Goal: Register for event/course

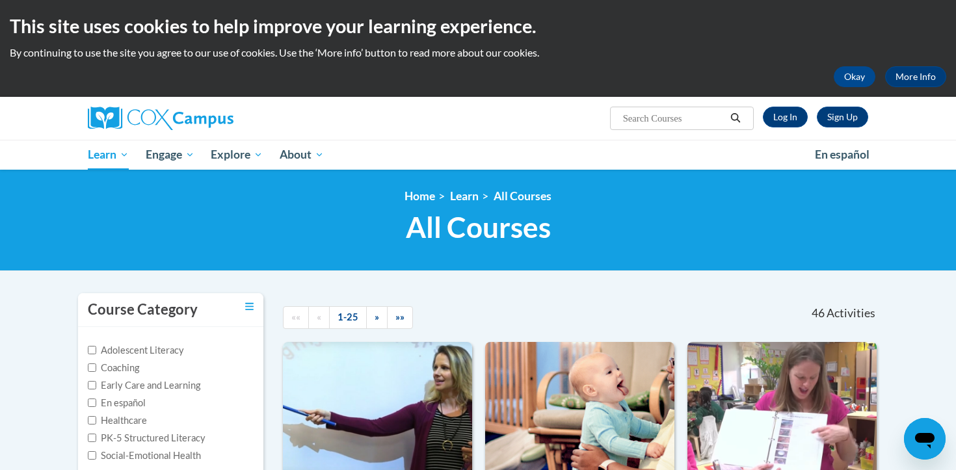
click at [675, 113] on input "Search..." at bounding box center [674, 119] width 104 height 16
type input "phonics"
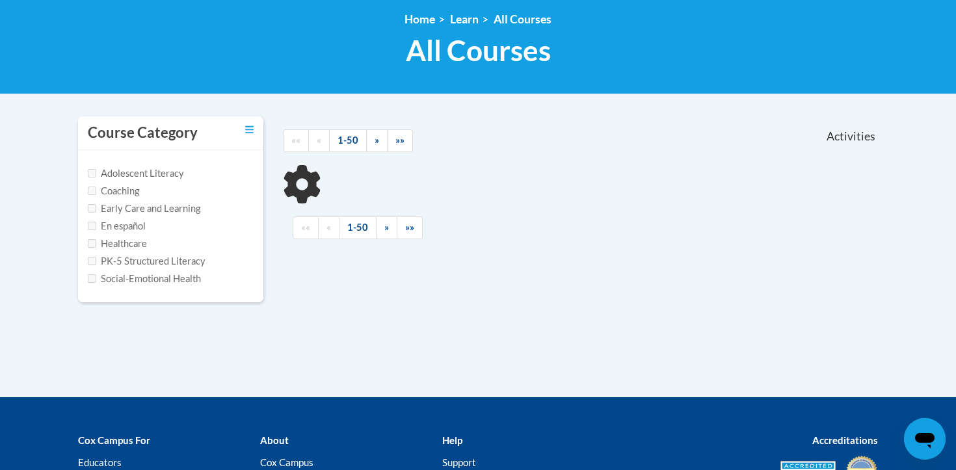
scroll to position [189, 0]
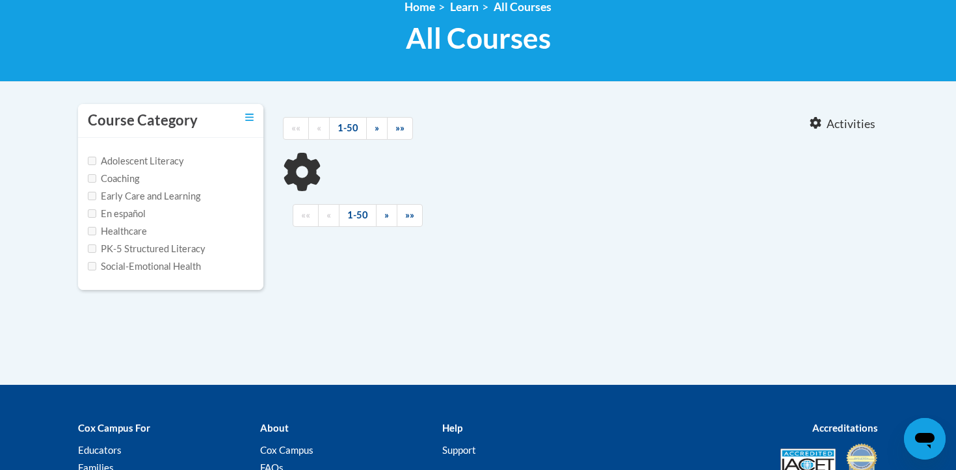
type input "phonics"
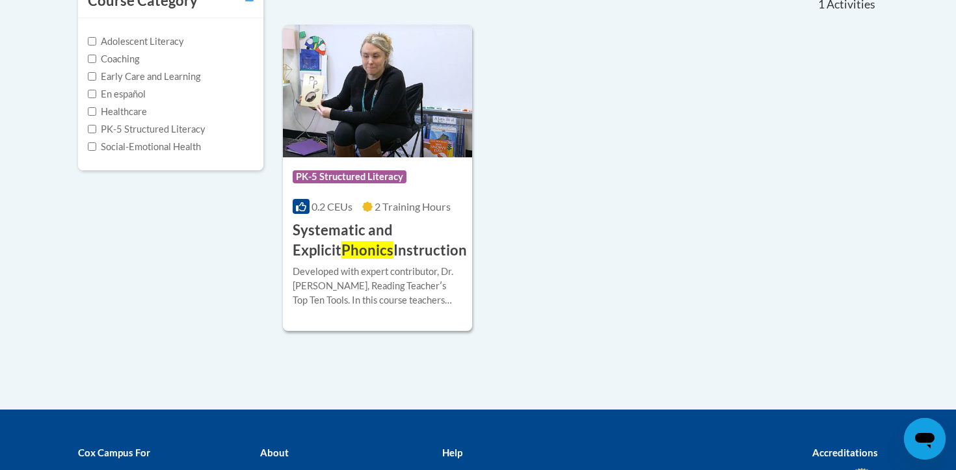
scroll to position [0, 0]
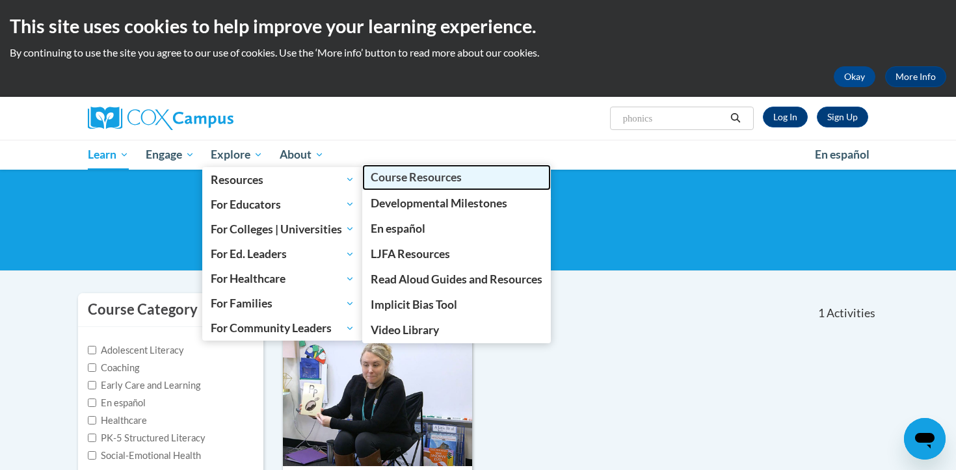
click at [422, 177] on span "Course Resources" at bounding box center [416, 177] width 91 height 14
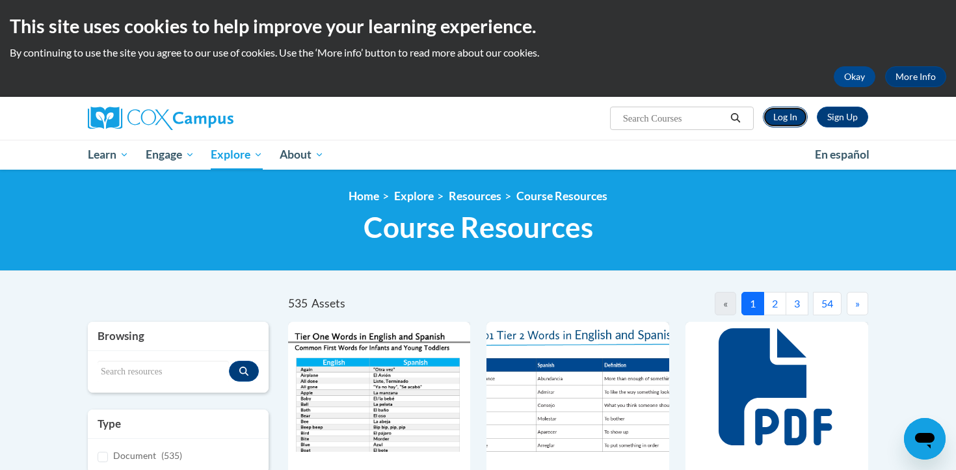
click at [786, 108] on link "Log In" at bounding box center [785, 117] width 45 height 21
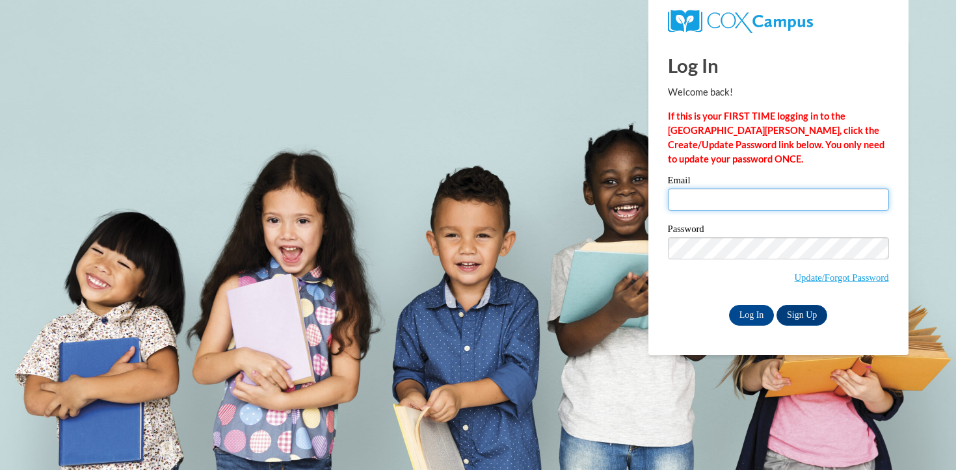
click at [747, 209] on input "Email" at bounding box center [778, 200] width 221 height 22
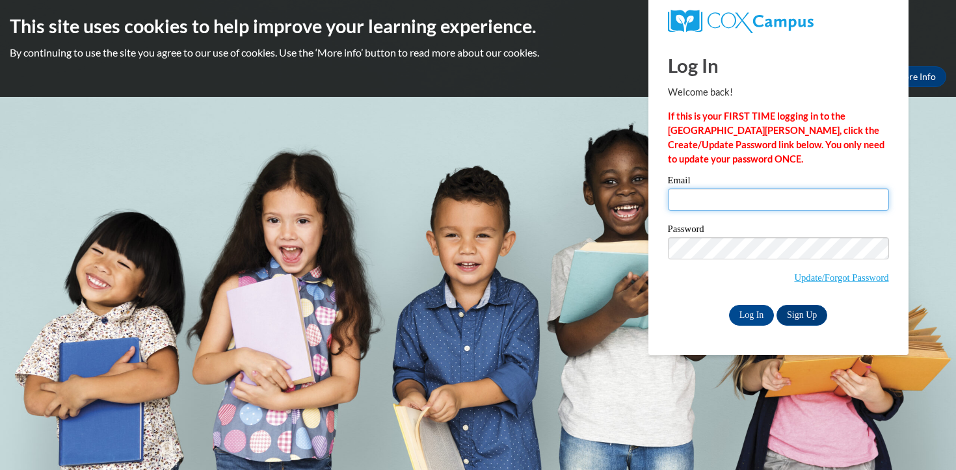
type input "lexipierce08@gmail.com"
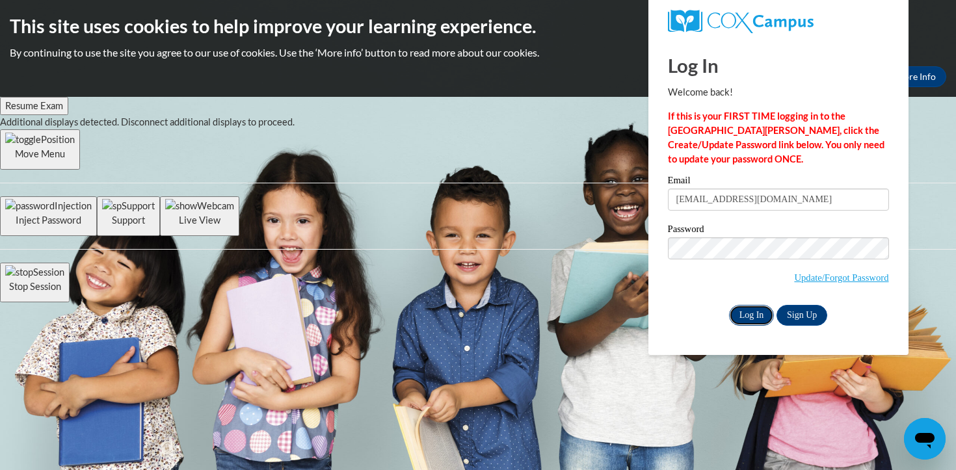
click at [758, 317] on input "Log In" at bounding box center [752, 315] width 46 height 21
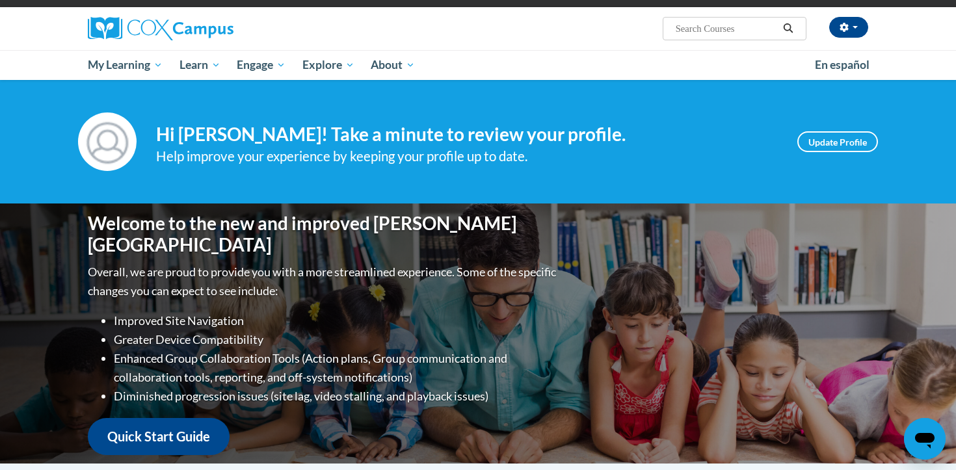
scroll to position [10, 0]
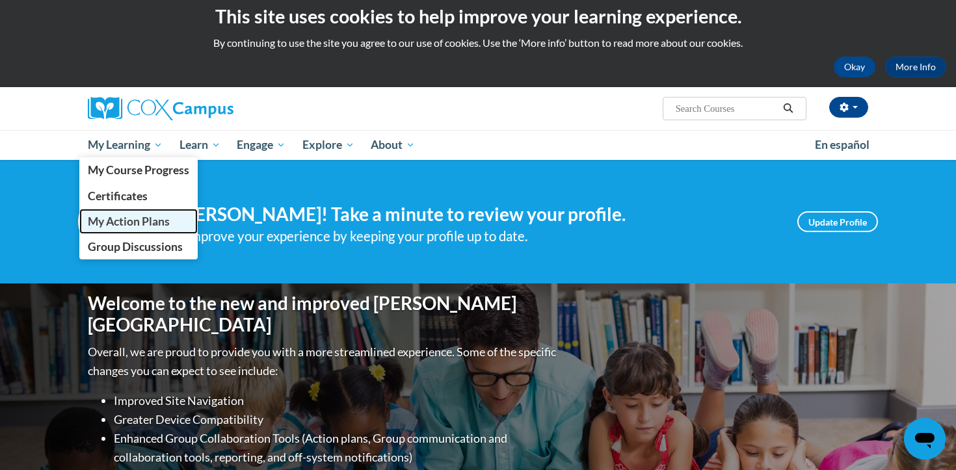
click at [141, 220] on span "My Action Plans" at bounding box center [129, 222] width 82 height 14
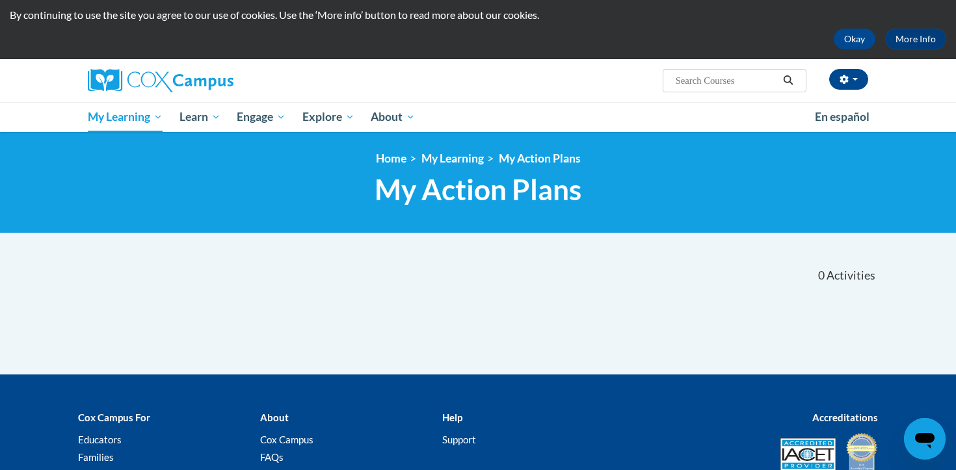
scroll to position [25, 0]
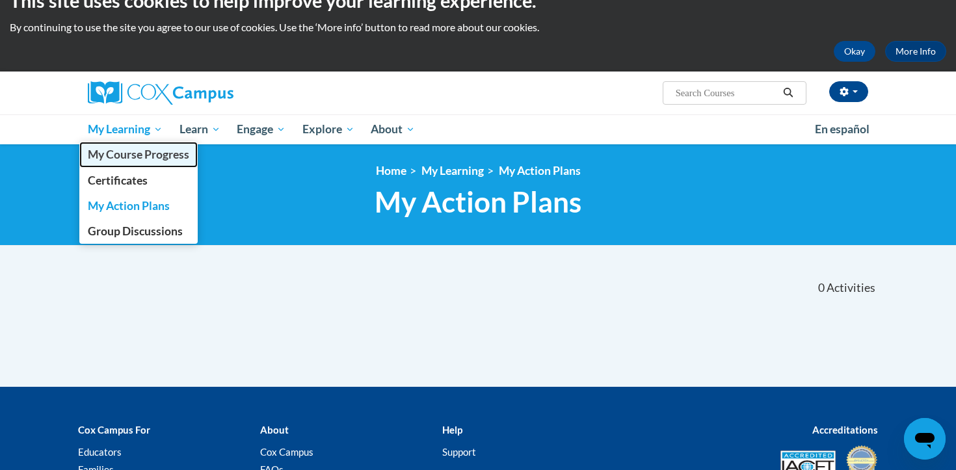
click at [142, 164] on link "My Course Progress" at bounding box center [138, 154] width 118 height 25
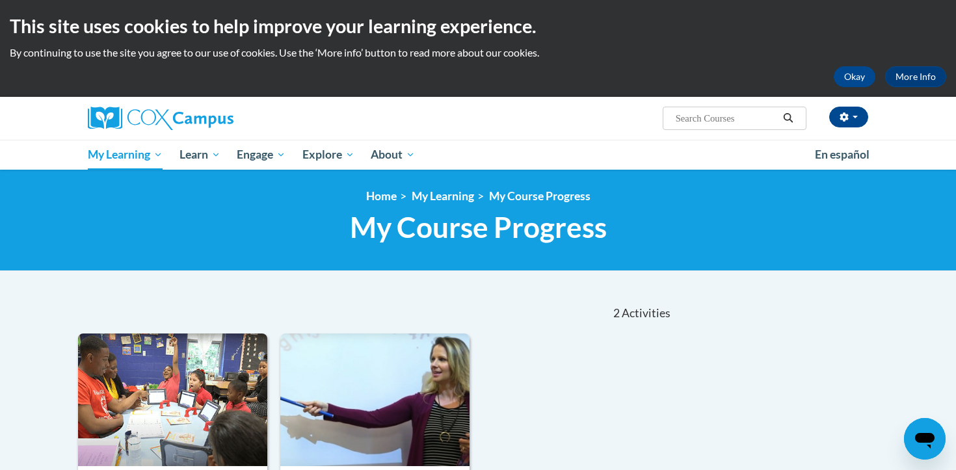
click at [714, 115] on input "Search..." at bounding box center [727, 119] width 104 height 16
type input "phonics"
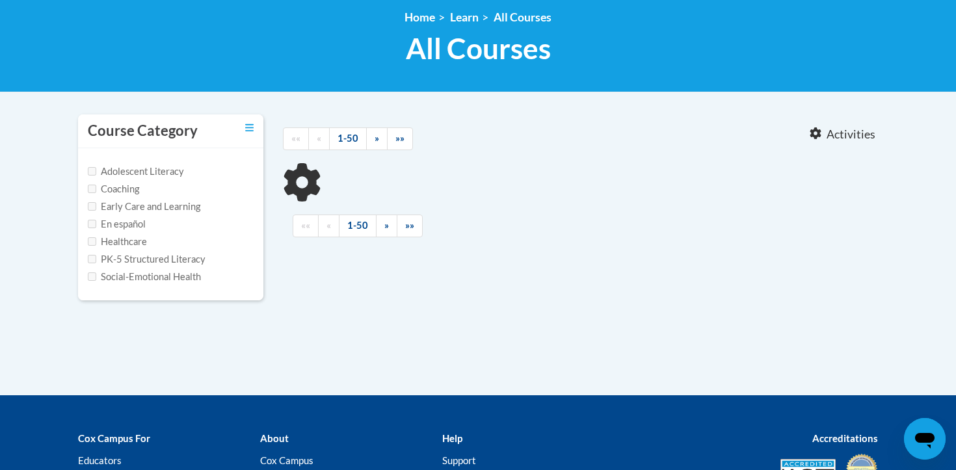
type input "phonics"
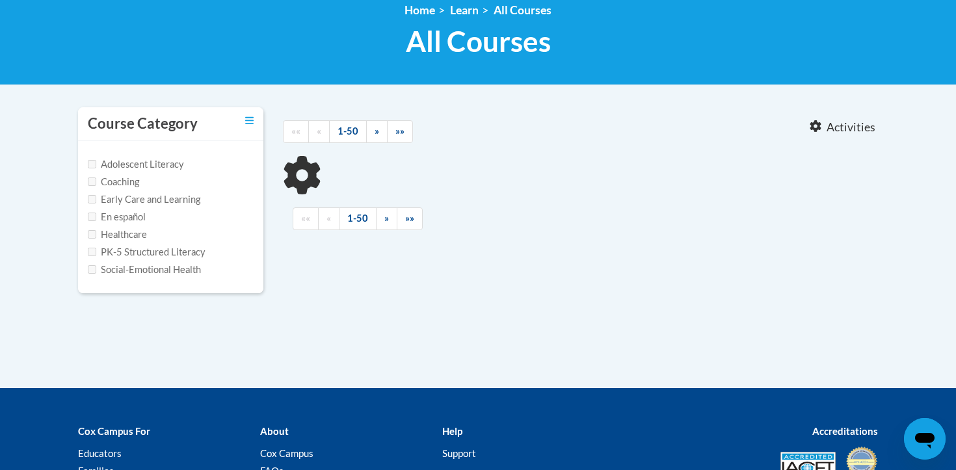
scroll to position [187, 0]
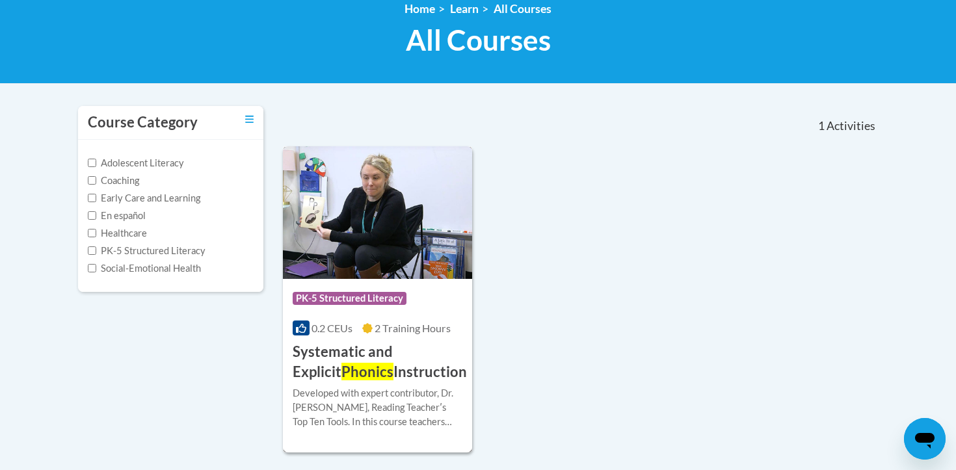
click at [371, 364] on h3 "Systematic and Explicit Phonics Instruction" at bounding box center [380, 362] width 174 height 40
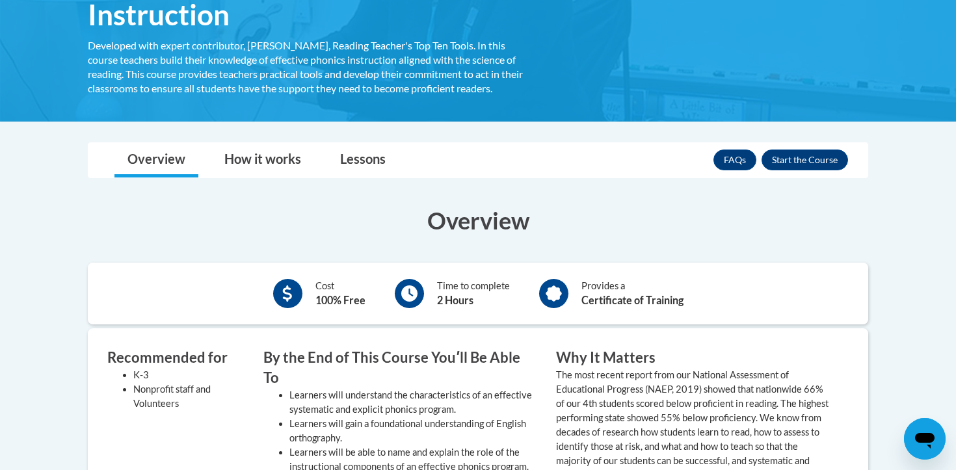
scroll to position [309, 0]
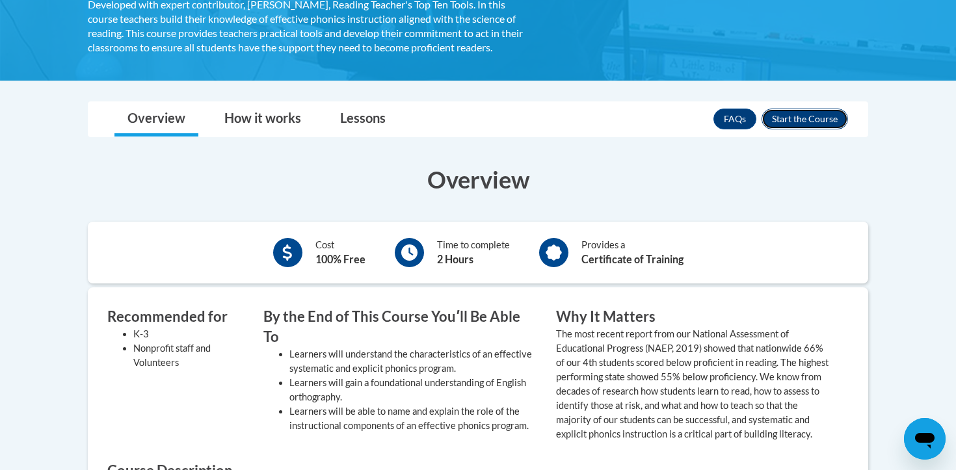
click at [785, 116] on button "Enroll" at bounding box center [805, 119] width 87 height 21
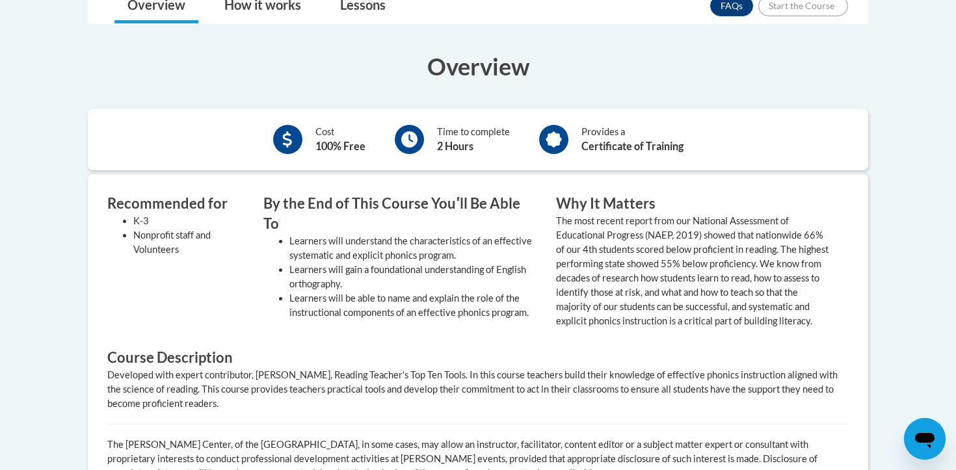
scroll to position [455, 0]
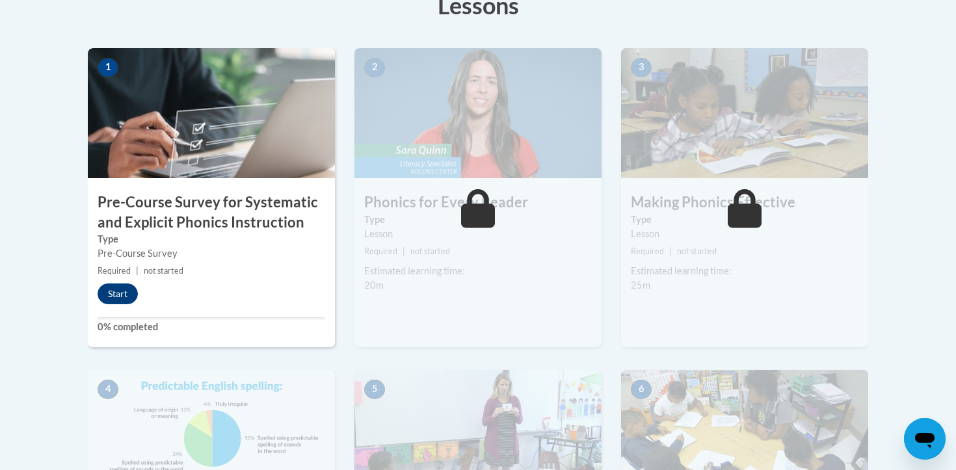
scroll to position [390, 0]
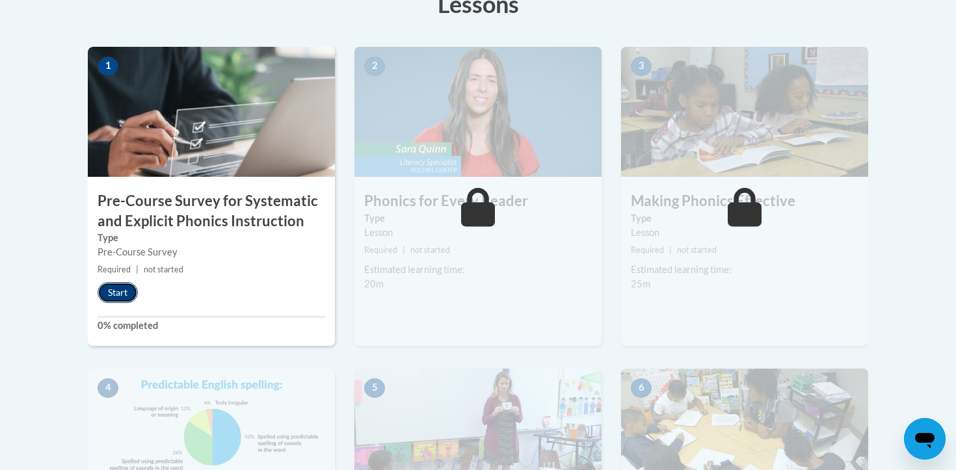
click at [128, 288] on button "Start" at bounding box center [118, 292] width 40 height 21
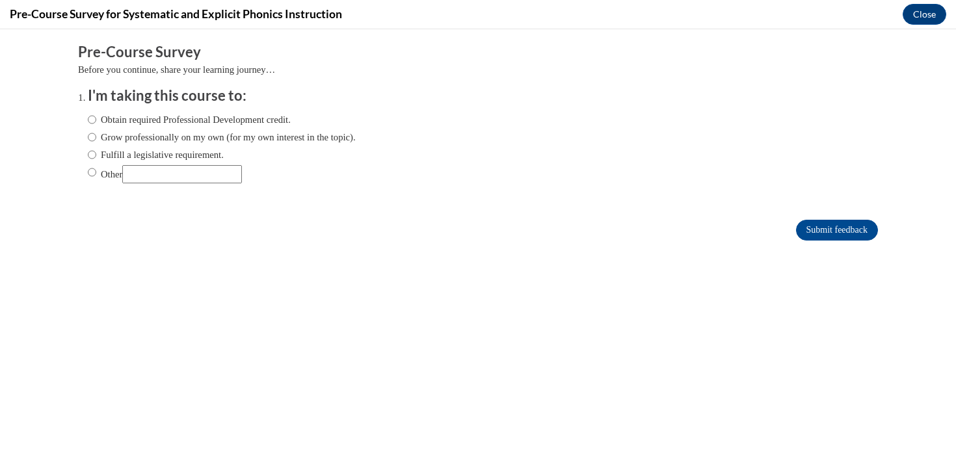
scroll to position [0, 0]
click at [96, 168] on input "Other" at bounding box center [92, 172] width 8 height 14
radio input "true"
click at [833, 228] on input "Submit feedback" at bounding box center [837, 230] width 82 height 21
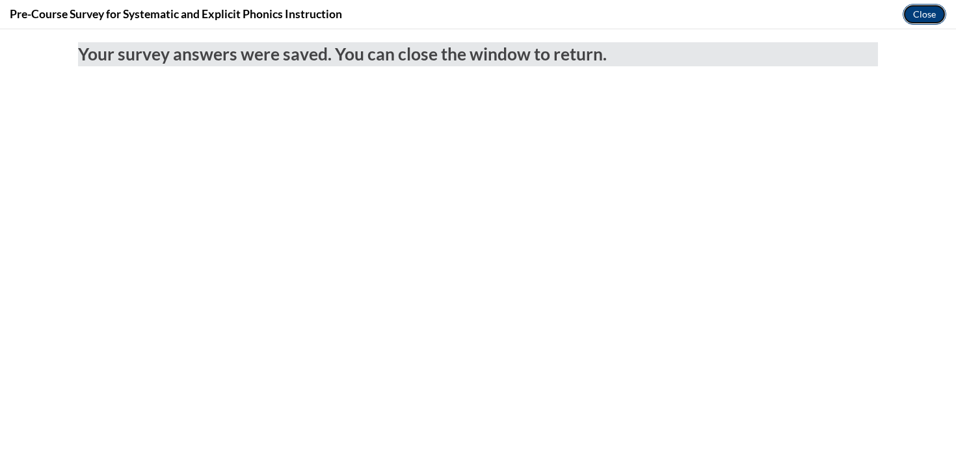
click at [917, 12] on button "Close" at bounding box center [925, 14] width 44 height 21
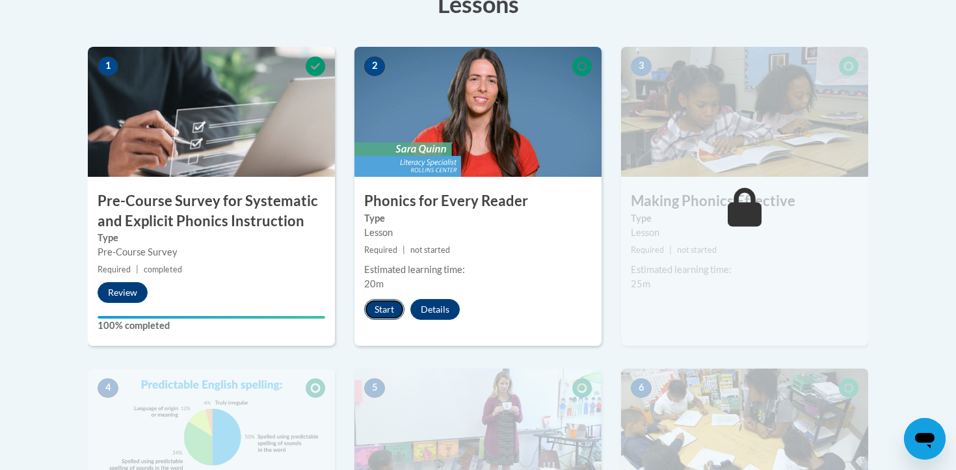
click at [390, 308] on button "Start" at bounding box center [384, 309] width 40 height 21
